Goal: Information Seeking & Learning: Check status

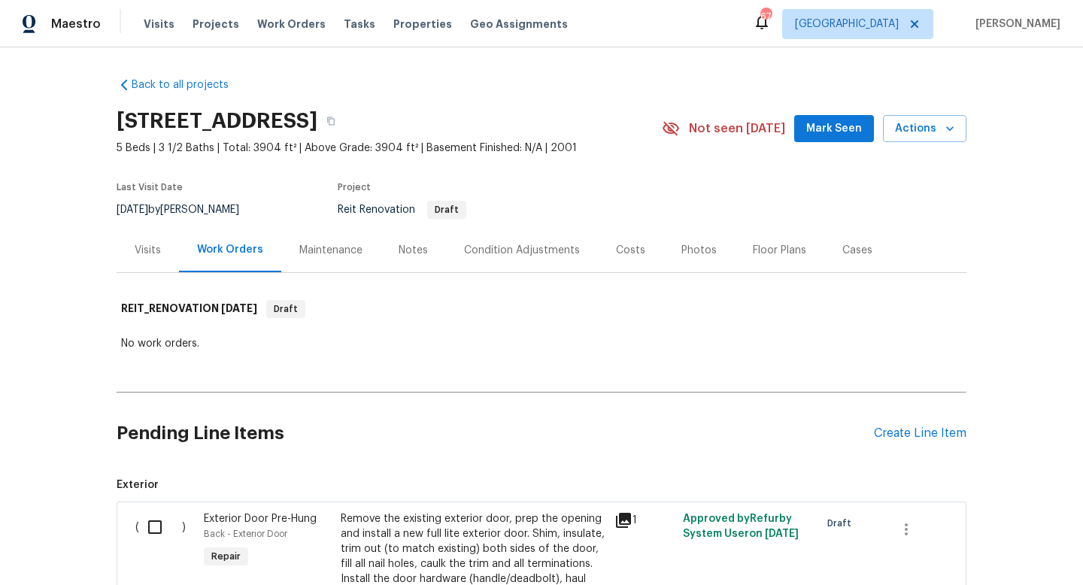
click at [616, 247] on div "Costs" at bounding box center [630, 250] width 29 height 15
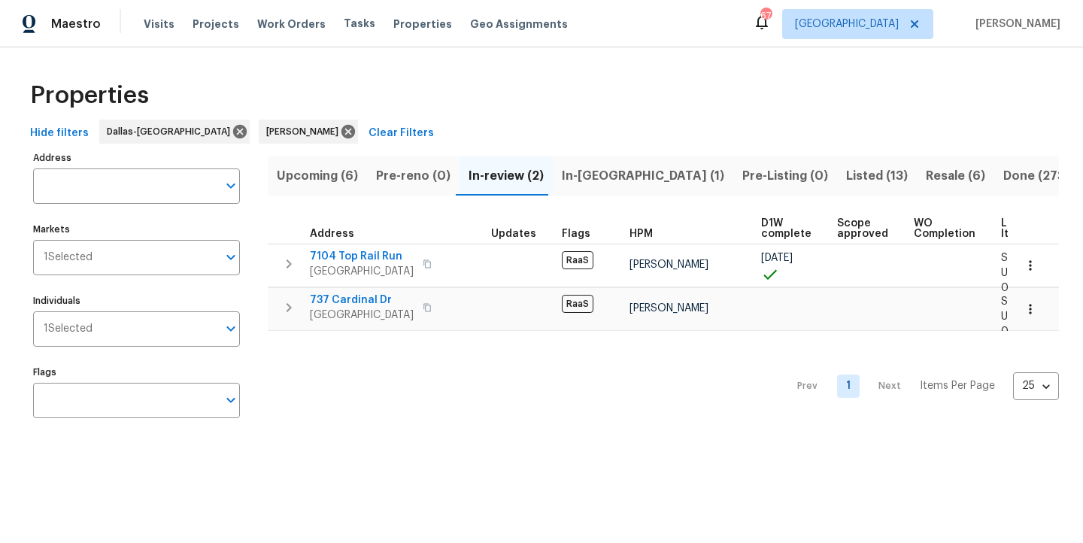
click at [346, 180] on span "Upcoming (6)" at bounding box center [317, 175] width 81 height 21
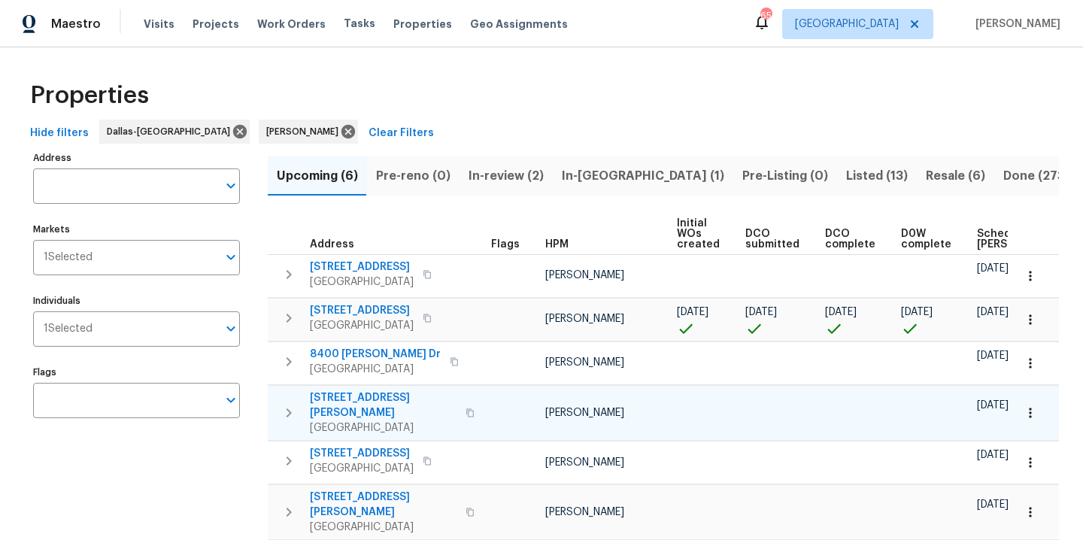
scroll to position [0, 165]
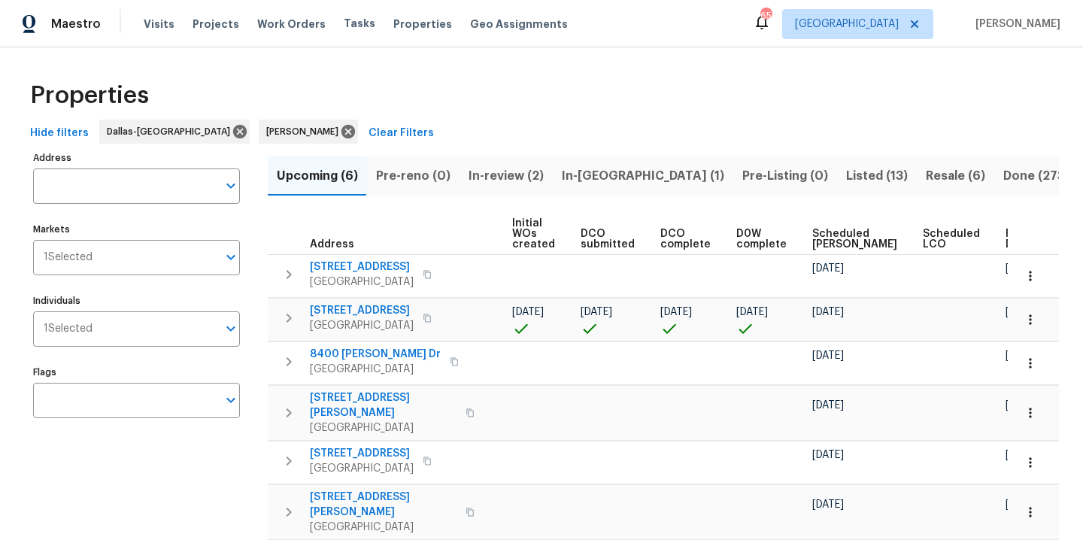
click at [600, 176] on span "In-reno (1)" at bounding box center [643, 175] width 162 height 21
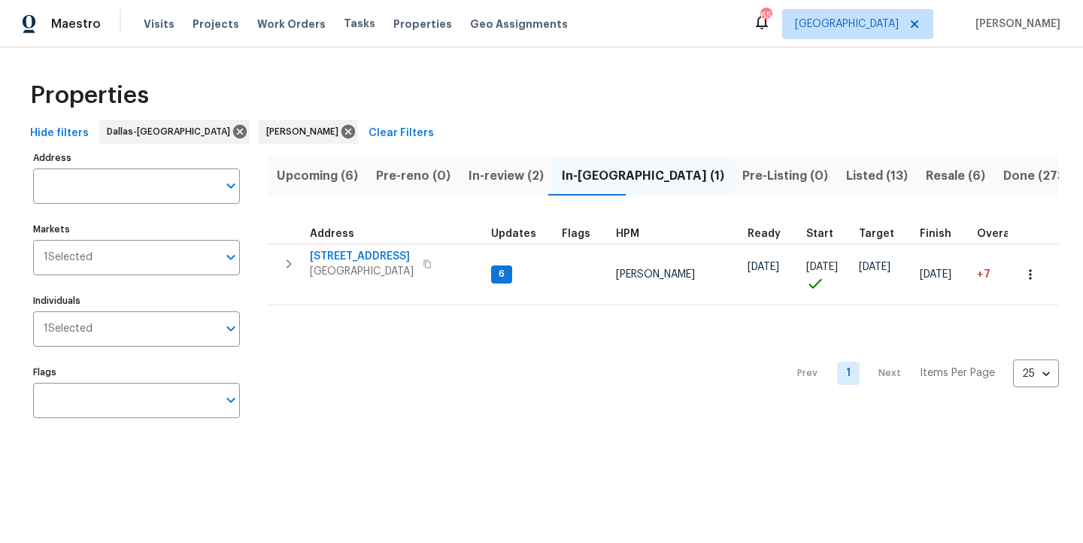
click at [505, 178] on span "In-review (2)" at bounding box center [506, 175] width 75 height 21
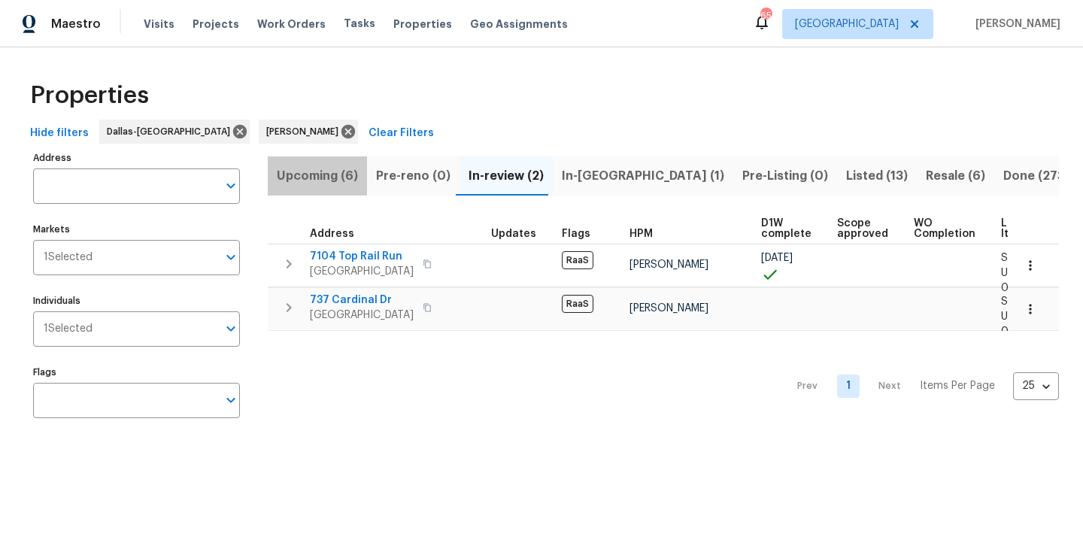
click at [317, 178] on span "Upcoming (6)" at bounding box center [317, 175] width 81 height 21
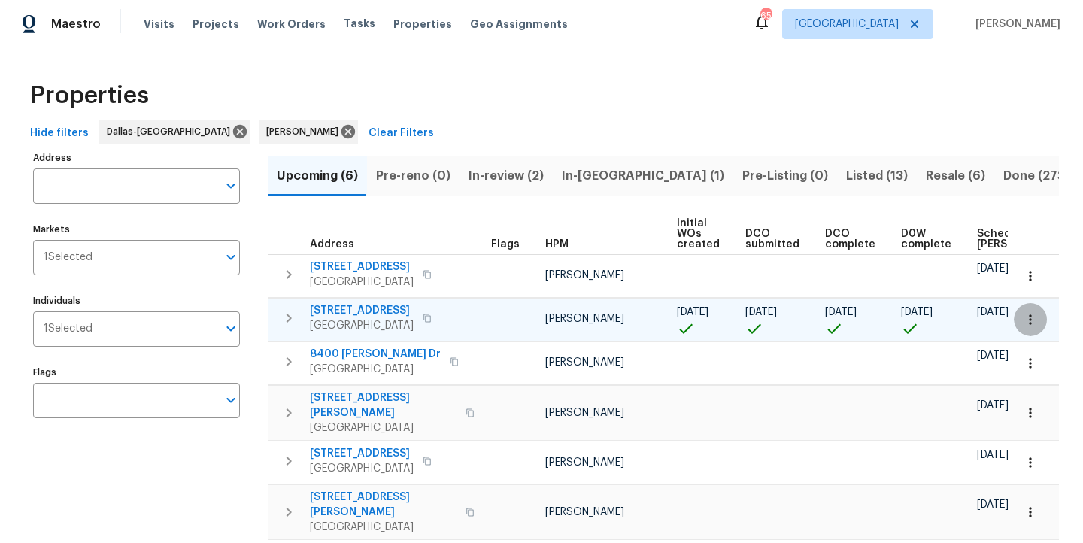
click at [1027, 315] on icon "button" at bounding box center [1030, 319] width 15 height 15
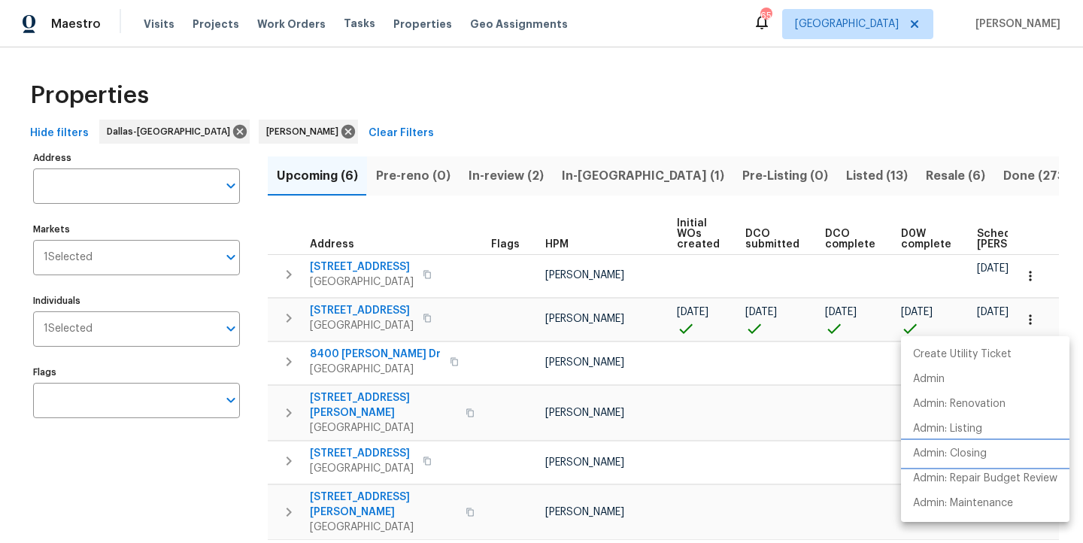
click at [973, 455] on p "Admin: Closing" at bounding box center [950, 454] width 74 height 16
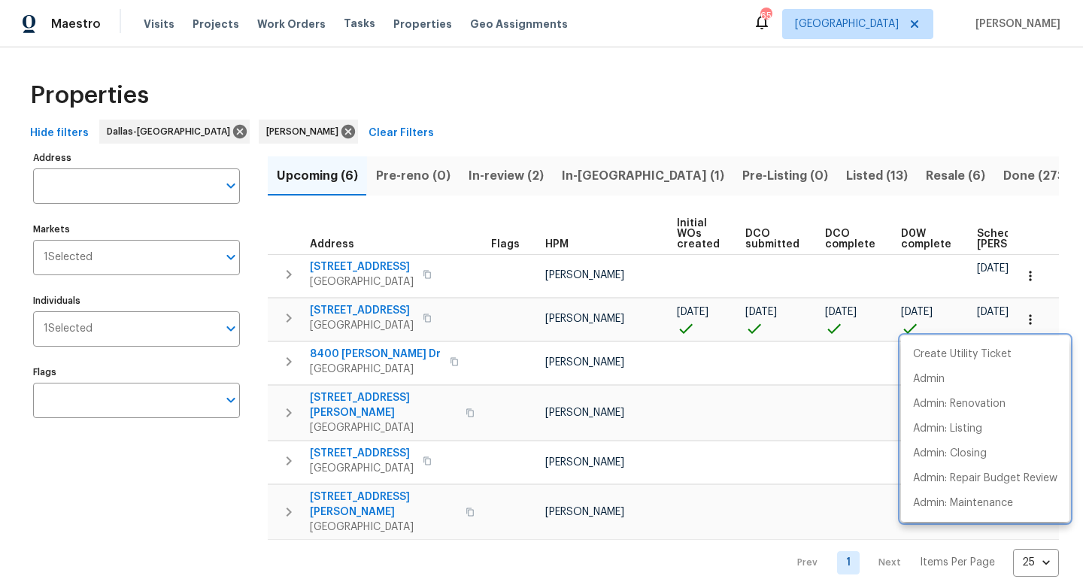
click at [779, 159] on div at bounding box center [541, 292] width 1083 height 585
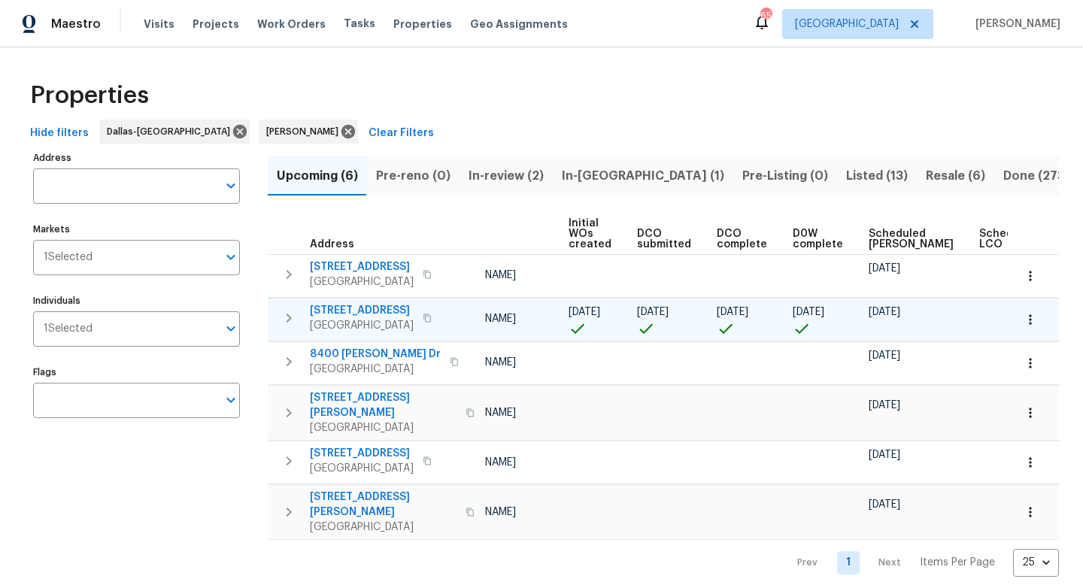
scroll to position [0, 165]
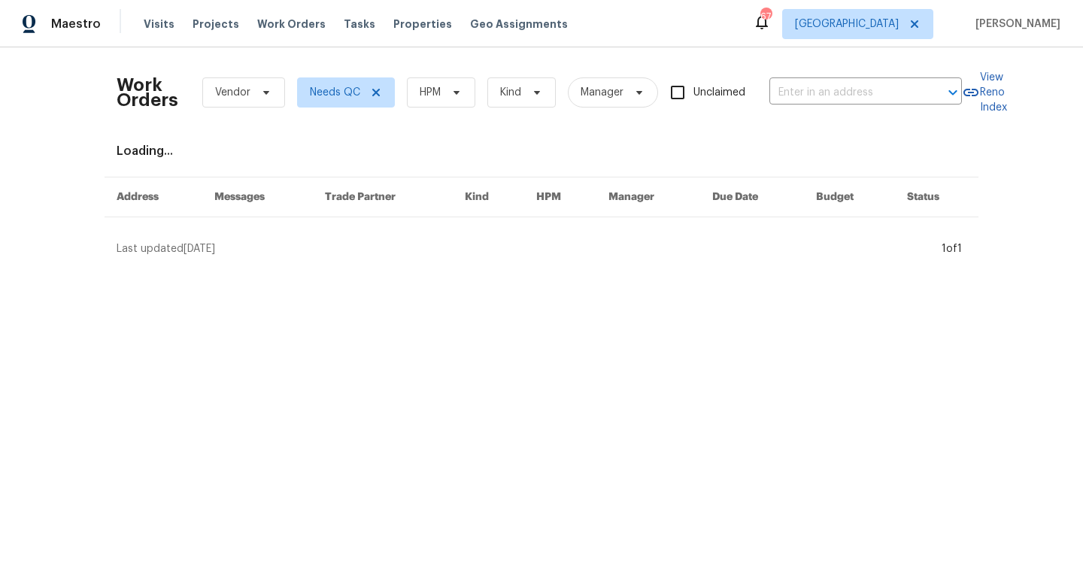
click at [483, 88] on div "Work Orders Vendor Needs QC HPM Kind Manager Unclaimed ​" at bounding box center [539, 92] width 845 height 66
click at [470, 88] on span "HPM" at bounding box center [441, 92] width 68 height 30
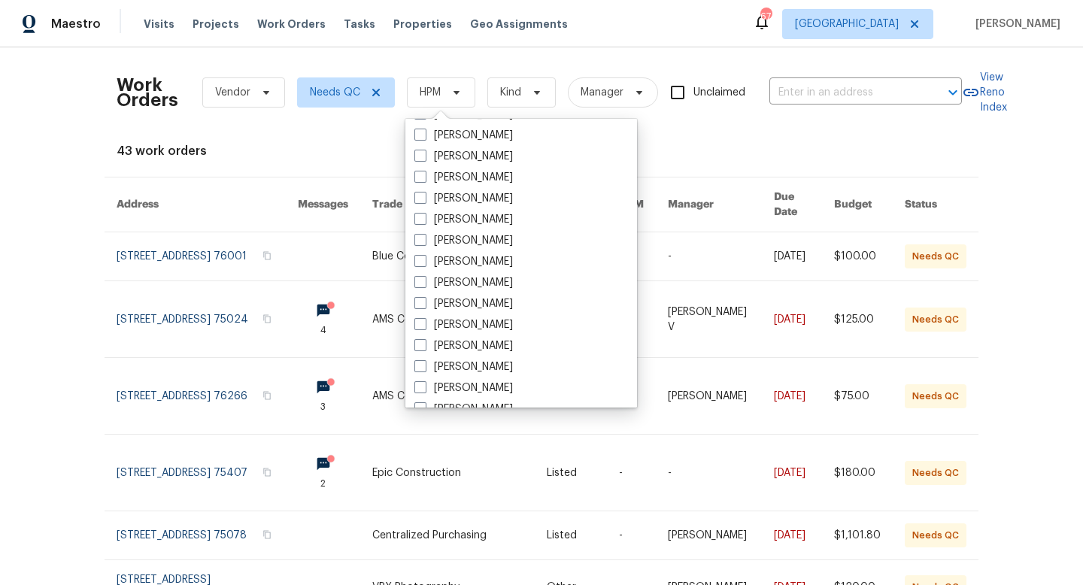
scroll to position [839, 0]
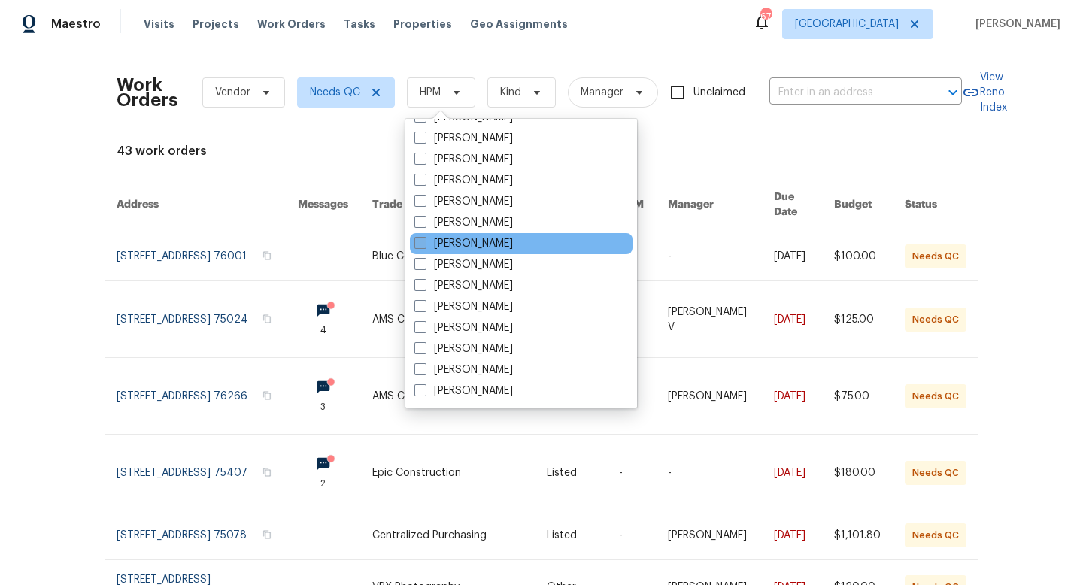
click at [440, 243] on label "[PERSON_NAME]" at bounding box center [463, 243] width 99 height 15
click at [424, 243] on input "[PERSON_NAME]" at bounding box center [419, 241] width 10 height 10
checkbox input "true"
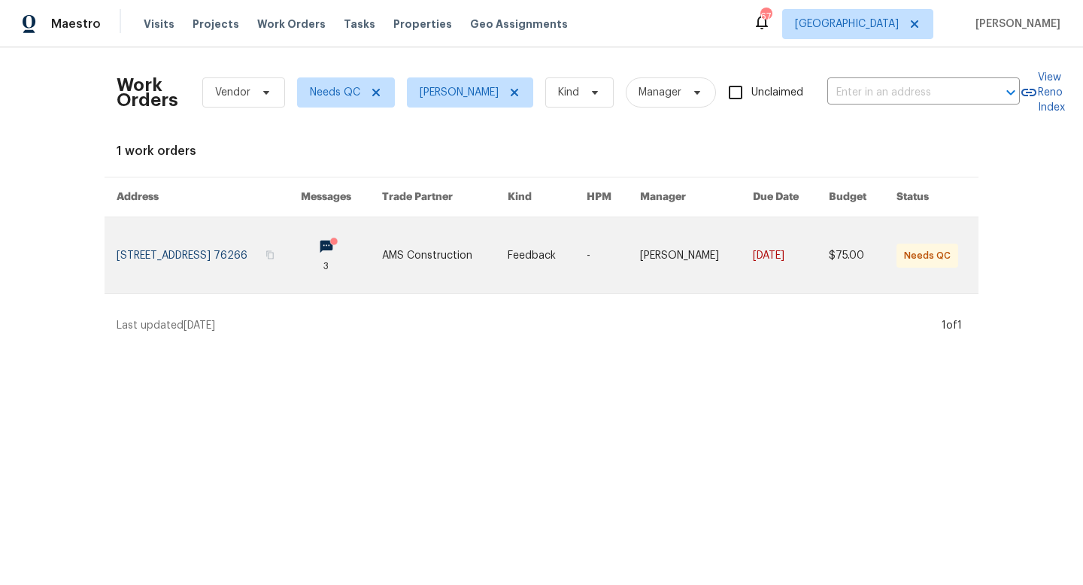
click at [369, 243] on link at bounding box center [341, 255] width 81 height 76
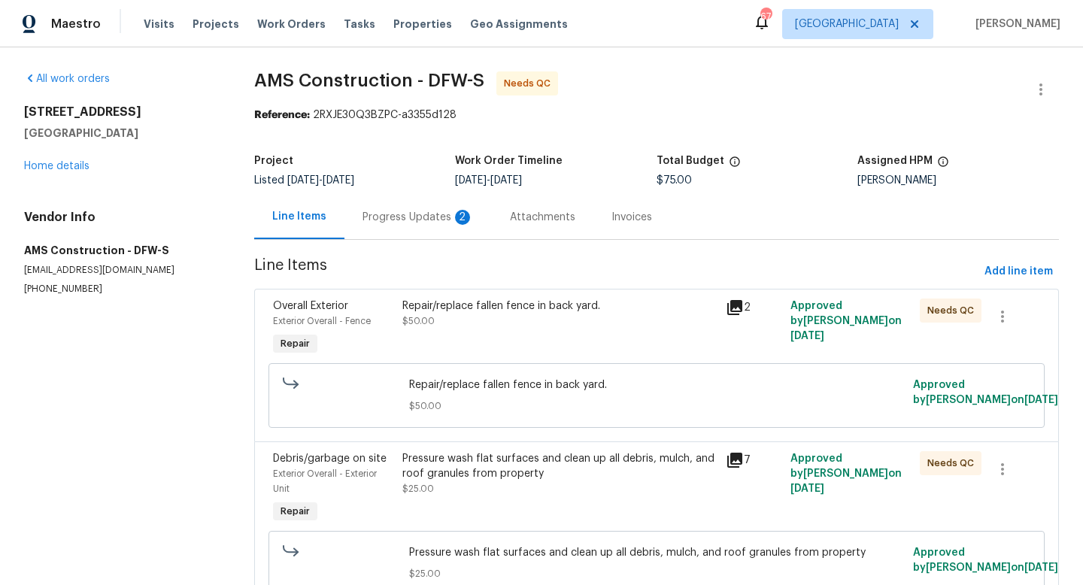
click at [444, 221] on div "Progress Updates 2" at bounding box center [418, 217] width 111 height 15
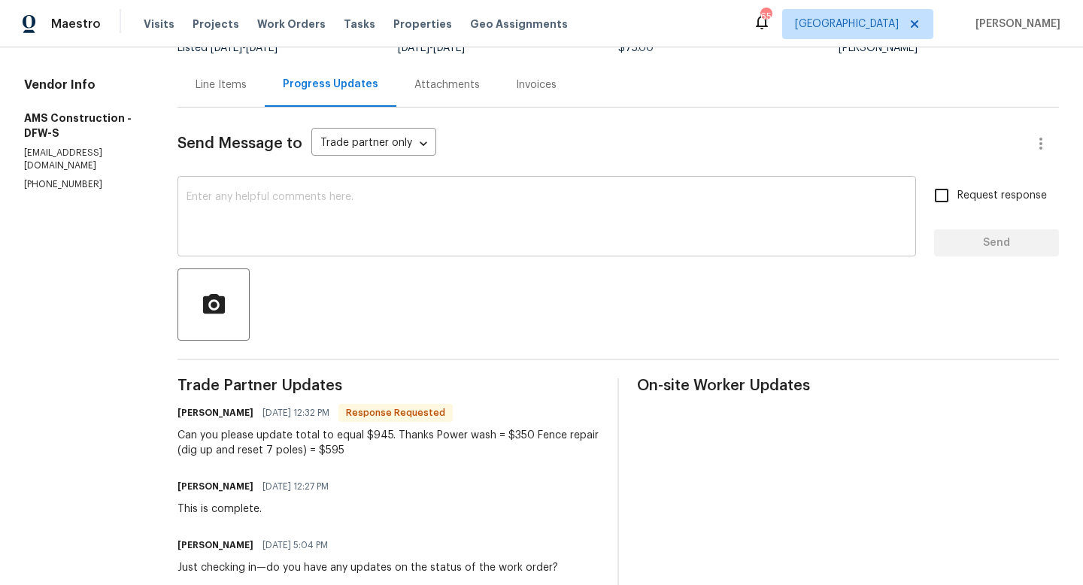
scroll to position [134, 0]
click at [212, 86] on div "Line Items" at bounding box center [221, 83] width 51 height 15
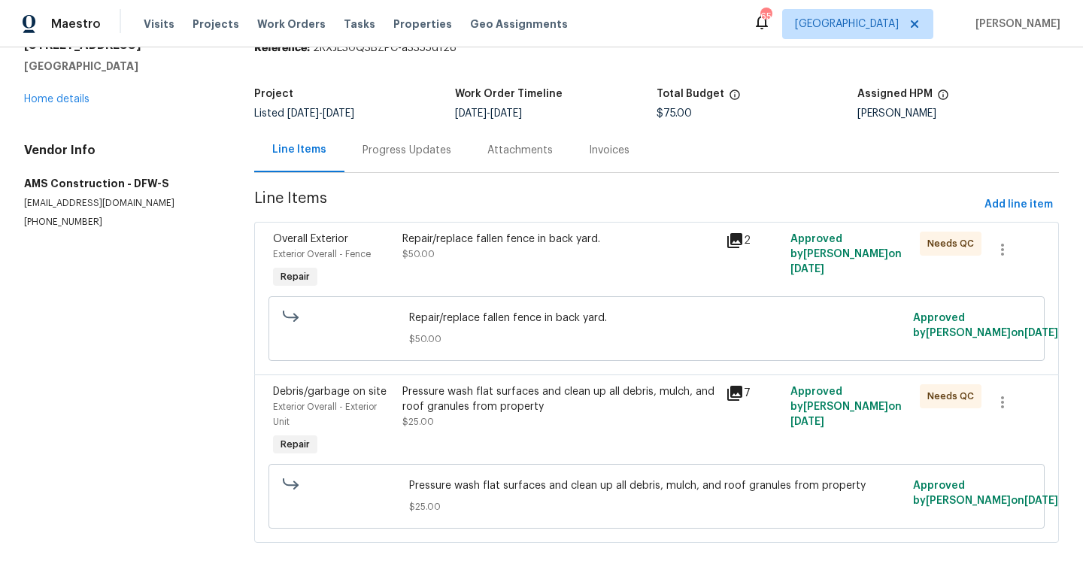
click at [730, 238] on icon at bounding box center [735, 241] width 18 height 18
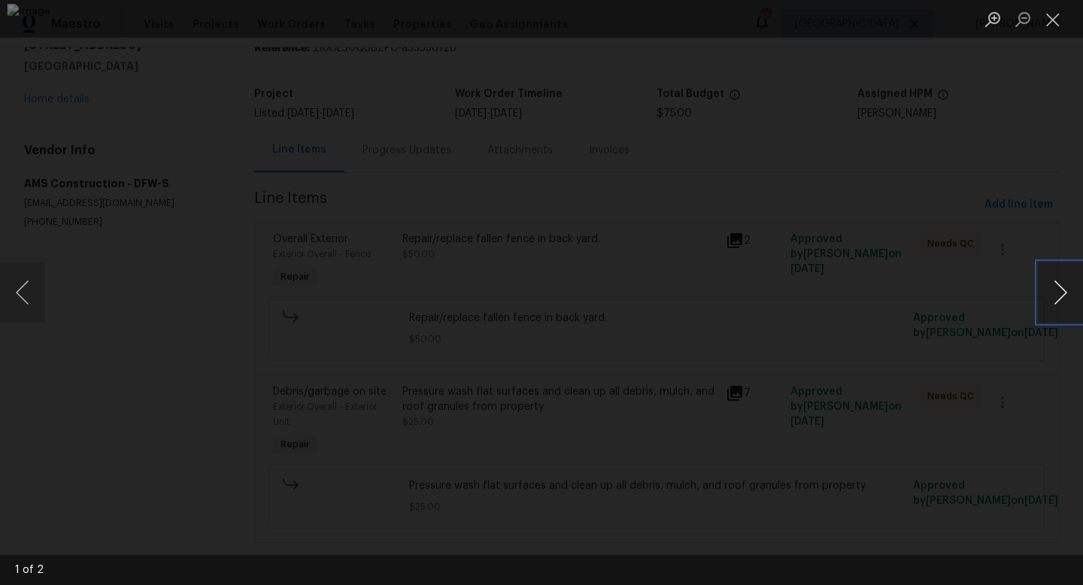
click at [1058, 304] on button "Next image" at bounding box center [1060, 293] width 45 height 60
click at [1057, 23] on button "Close lightbox" at bounding box center [1053, 19] width 30 height 26
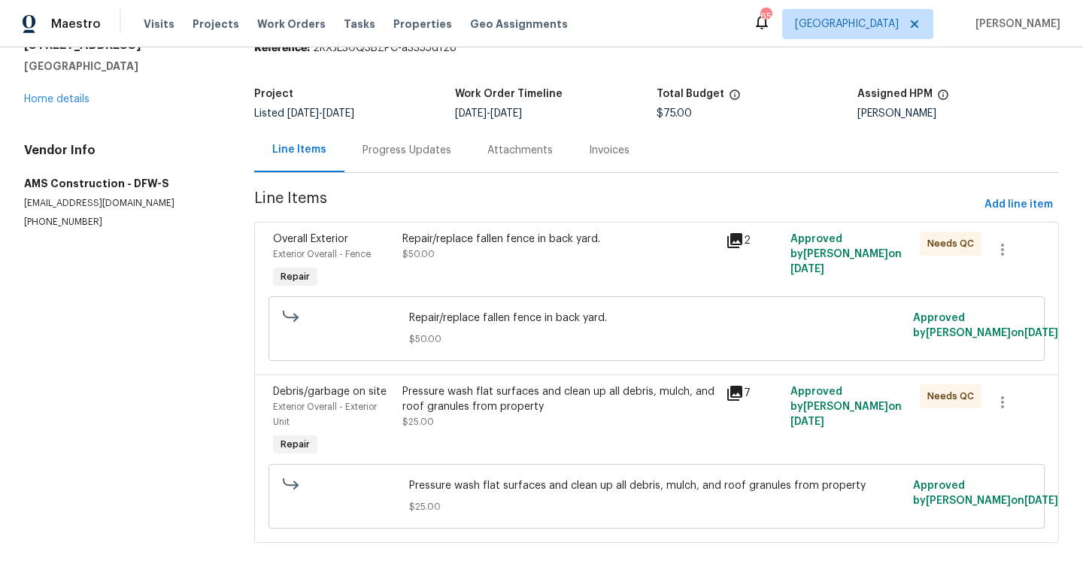
click at [736, 396] on icon at bounding box center [734, 393] width 15 height 15
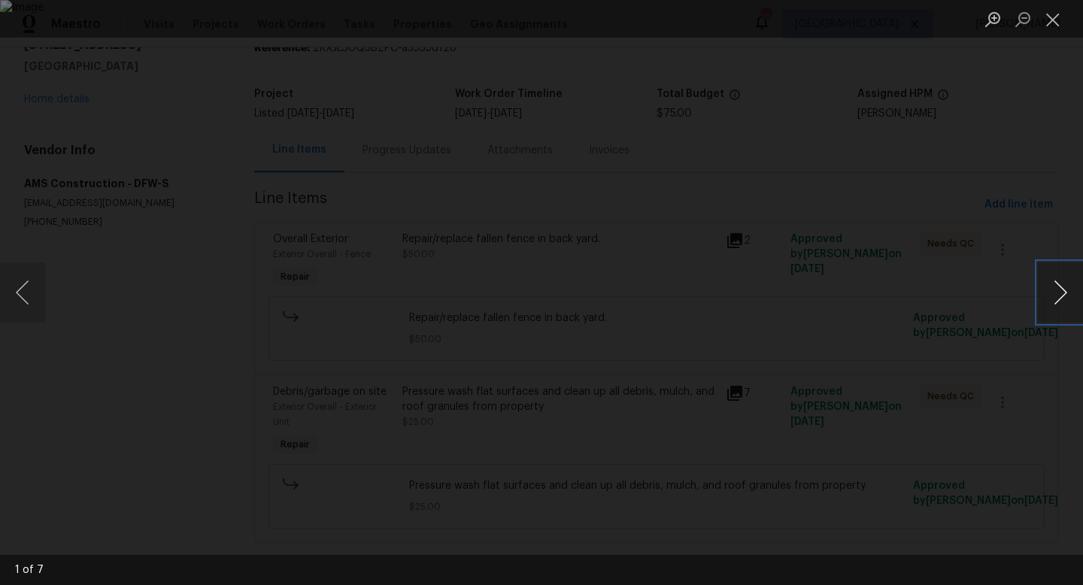
click at [1069, 279] on button "Next image" at bounding box center [1060, 293] width 45 height 60
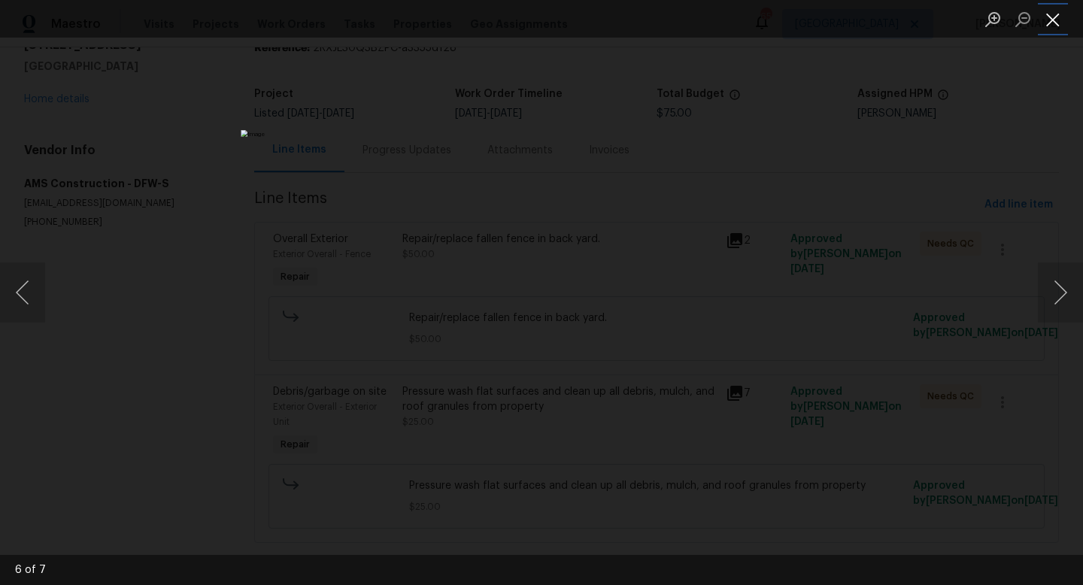
click at [1052, 20] on button "Close lightbox" at bounding box center [1053, 19] width 30 height 26
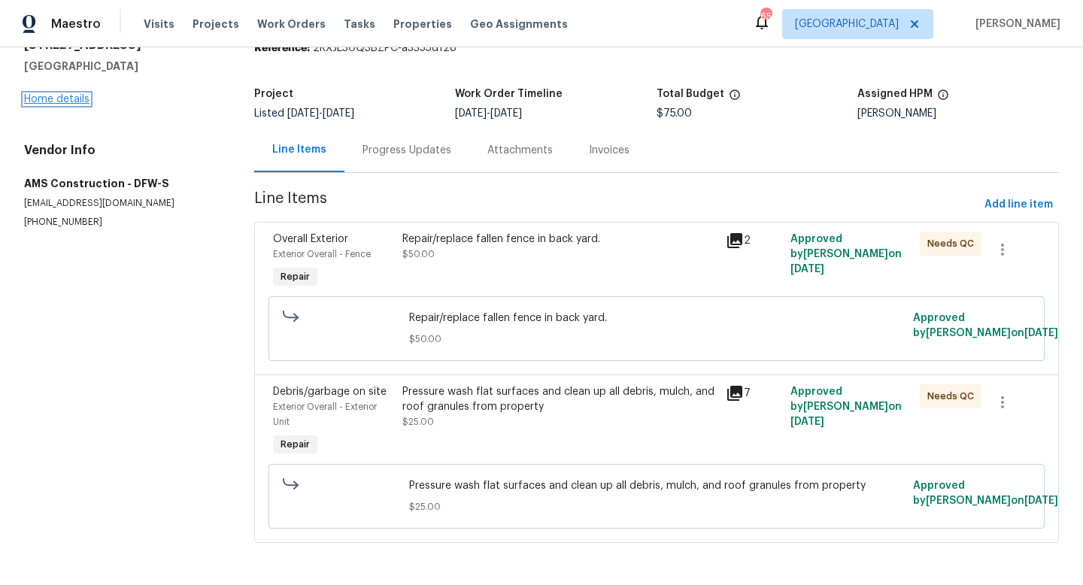
click at [66, 102] on link "Home details" at bounding box center [56, 99] width 65 height 11
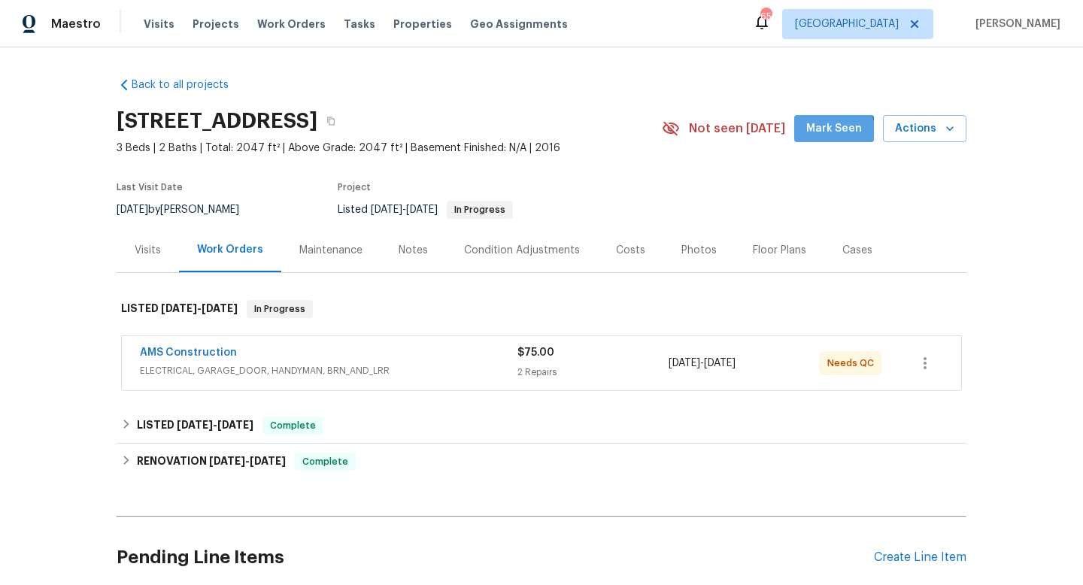
click at [815, 138] on button "Mark Seen" at bounding box center [834, 129] width 80 height 28
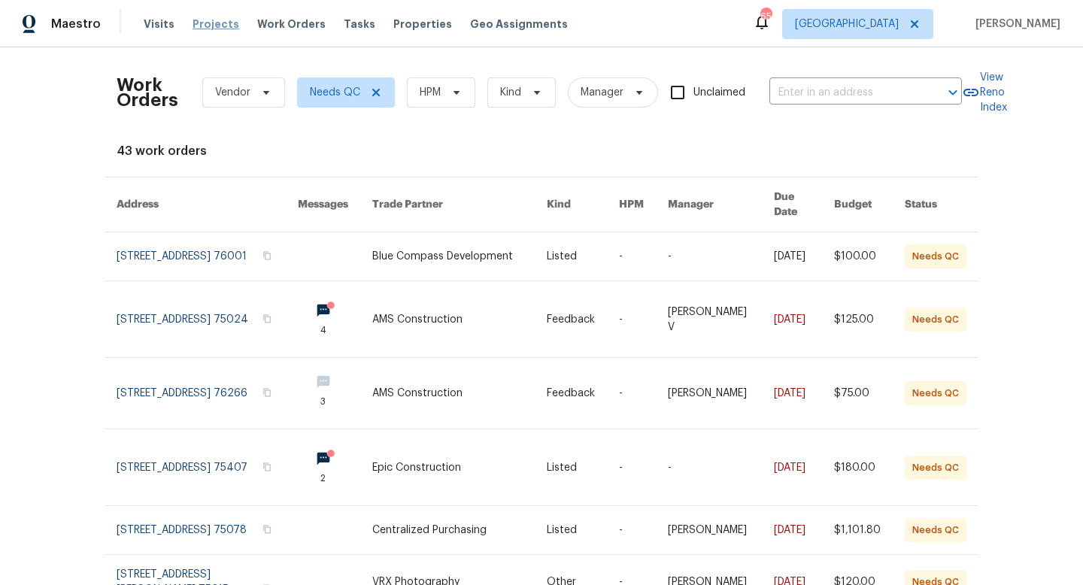
click at [202, 26] on span "Projects" at bounding box center [216, 24] width 47 height 15
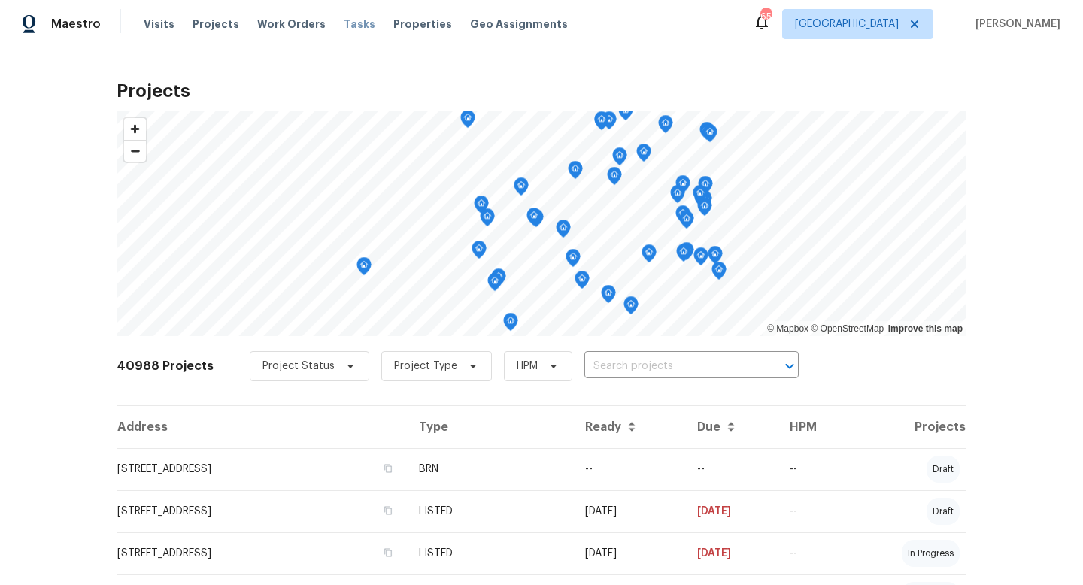
click at [344, 24] on span "Tasks" at bounding box center [360, 24] width 32 height 11
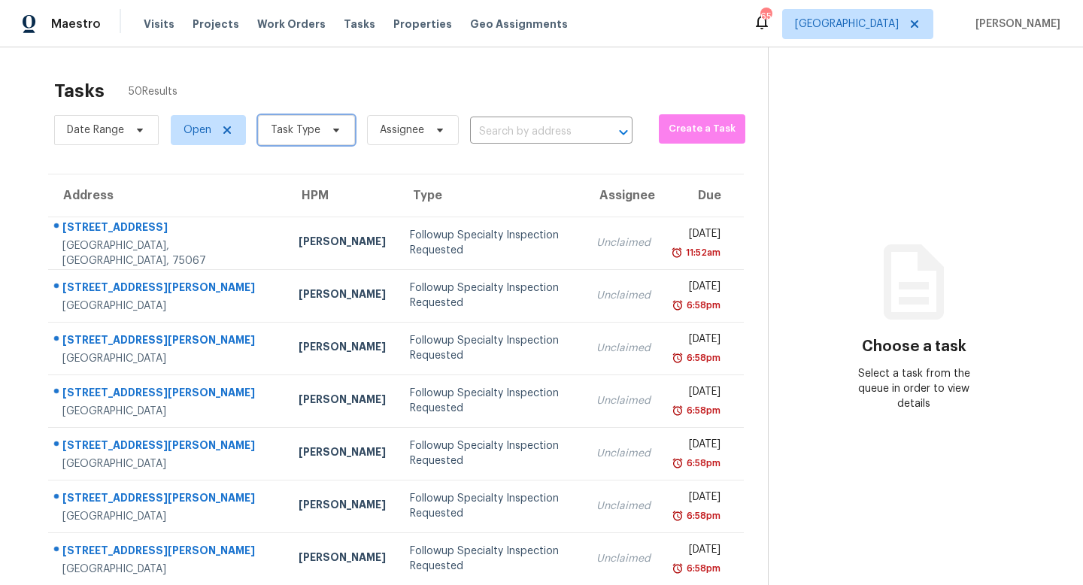
click at [292, 132] on span "Task Type" at bounding box center [296, 130] width 50 height 15
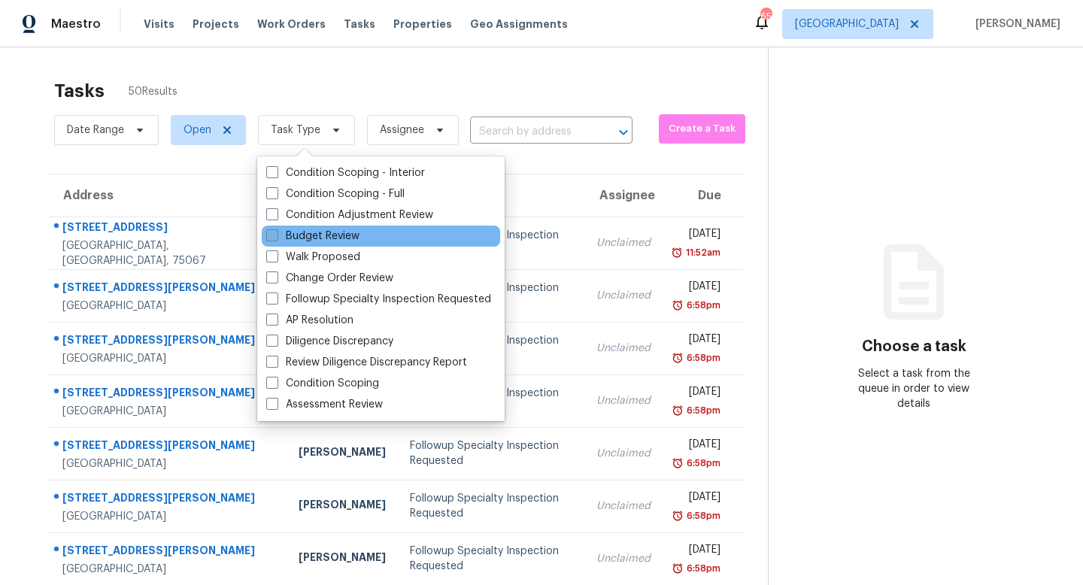
click at [298, 242] on label "Budget Review" at bounding box center [312, 236] width 93 height 15
click at [276, 238] on input "Budget Review" at bounding box center [271, 234] width 10 height 10
checkbox input "true"
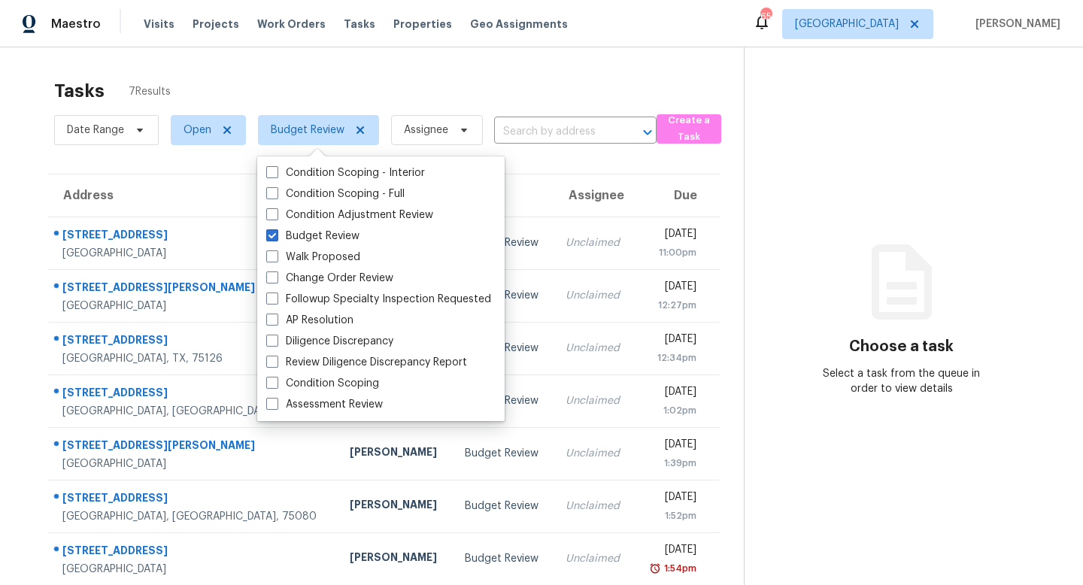
click at [193, 177] on th "Address" at bounding box center [193, 196] width 290 height 42
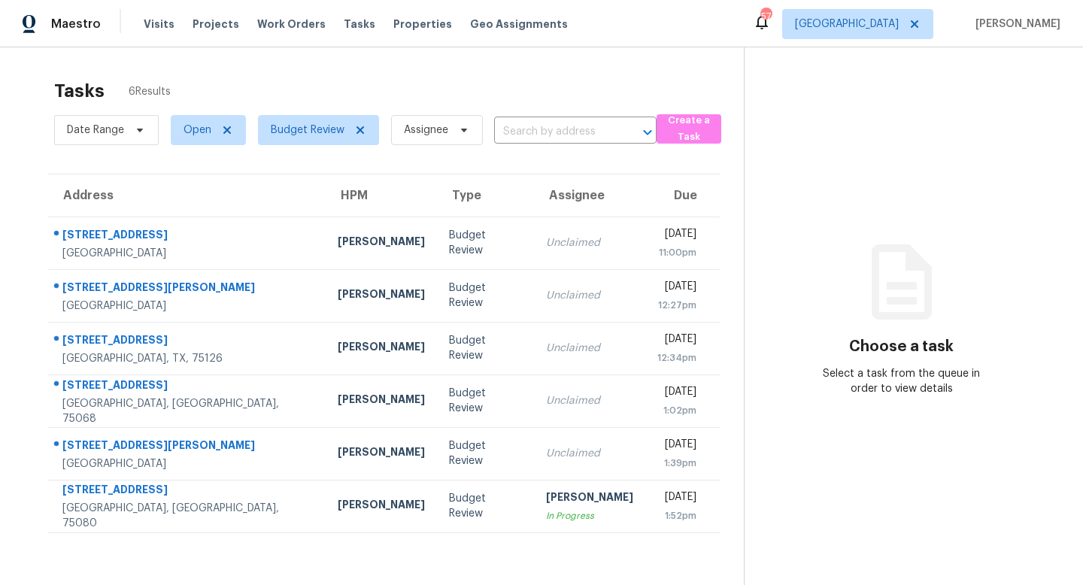
click at [310, 68] on div "Tasks 6 Results Date Range Open Budget Review Assignee ​ Create a Task Address …" at bounding box center [541, 339] width 1083 height 585
